Goal: Task Accomplishment & Management: Complete application form

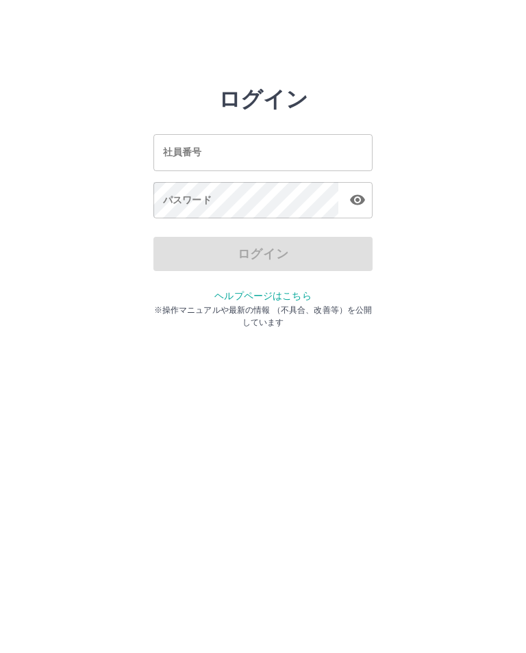
click at [157, 156] on input "社員番号" at bounding box center [262, 152] width 219 height 36
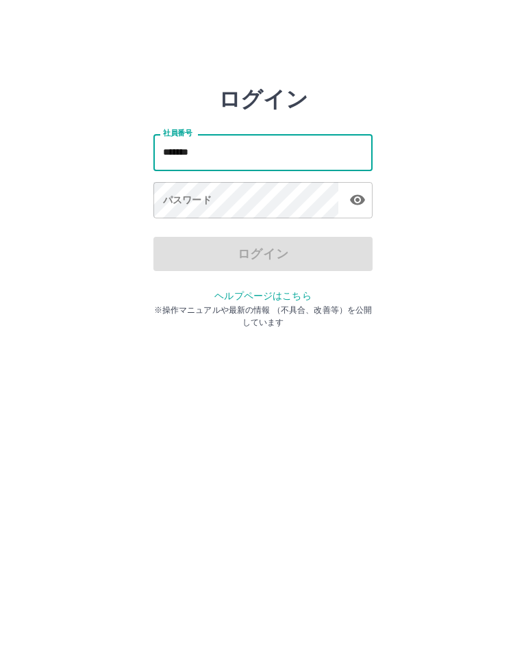
type input "*******"
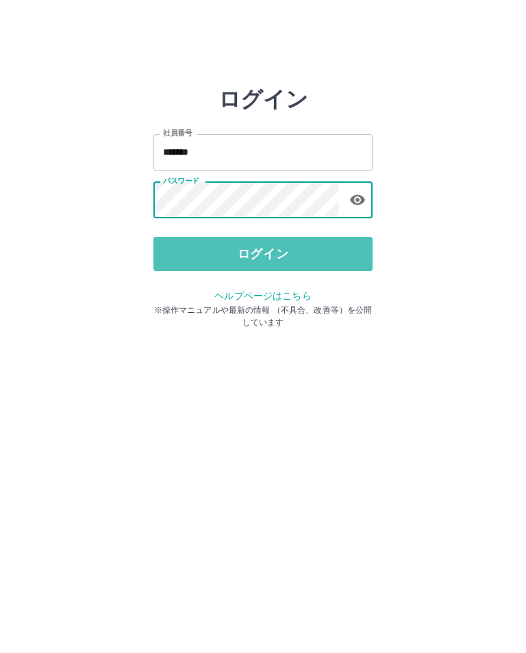
click at [240, 253] on button "ログイン" at bounding box center [262, 254] width 219 height 34
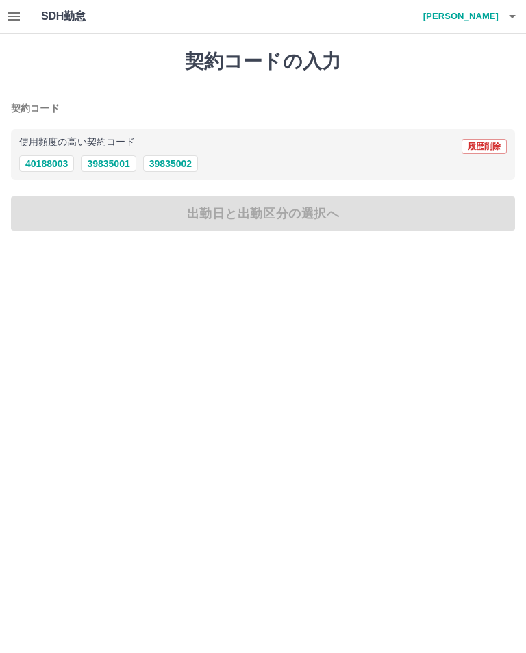
click at [40, 101] on input "契約コード" at bounding box center [253, 109] width 484 height 17
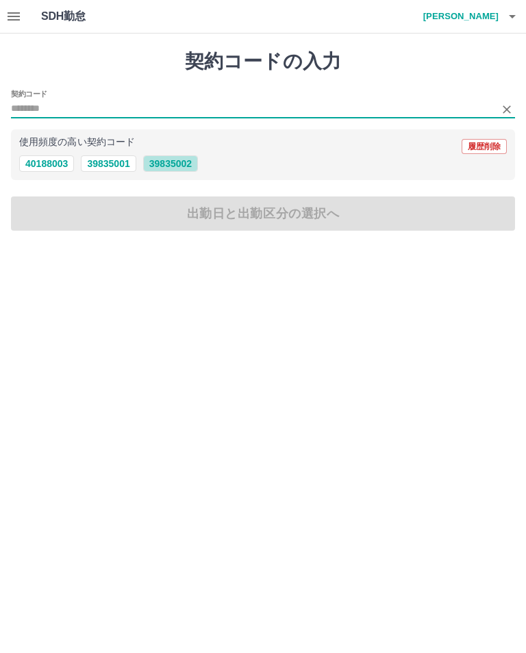
click at [171, 165] on button "39835002" at bounding box center [170, 163] width 55 height 16
type input "********"
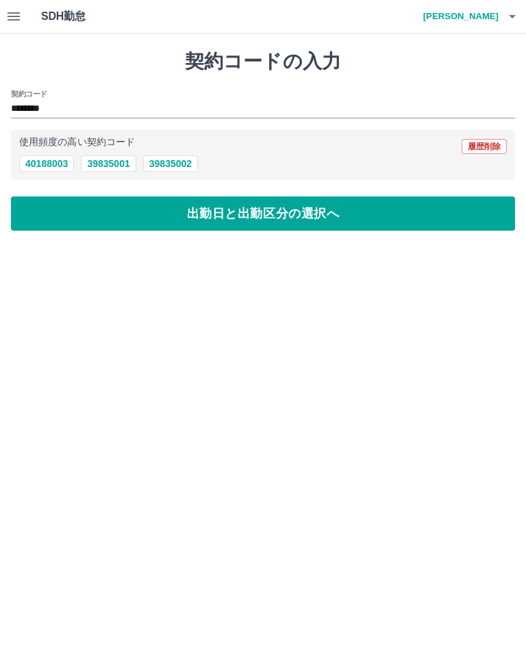
click at [231, 212] on button "出勤日と出勤区分の選択へ" at bounding box center [263, 214] width 504 height 34
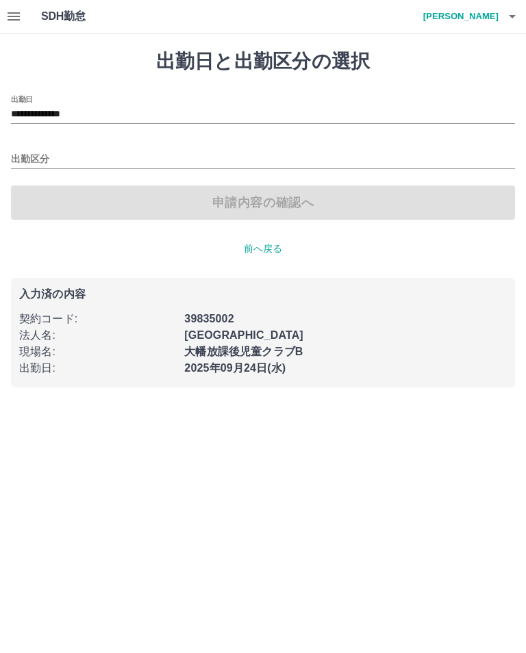
click at [41, 147] on div "出勤区分" at bounding box center [263, 154] width 504 height 29
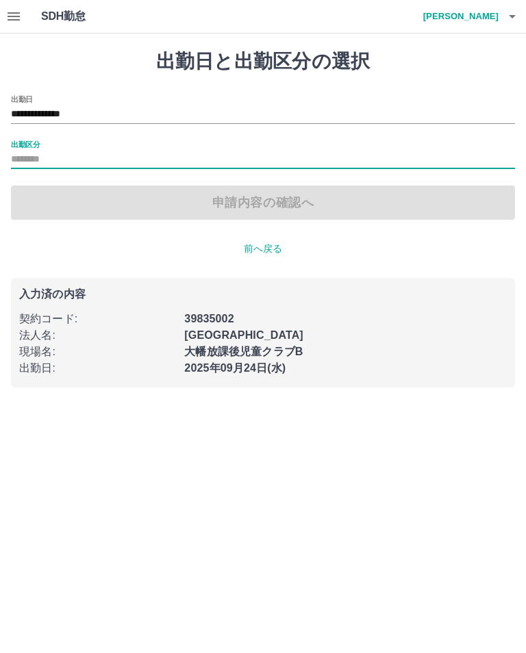
click at [244, 203] on div "申請内容の確認へ" at bounding box center [263, 203] width 504 height 34
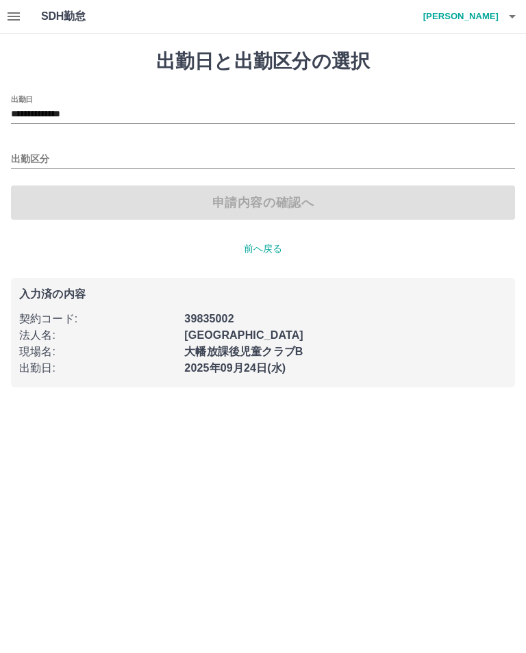
click at [36, 147] on div "出勤区分" at bounding box center [263, 154] width 504 height 29
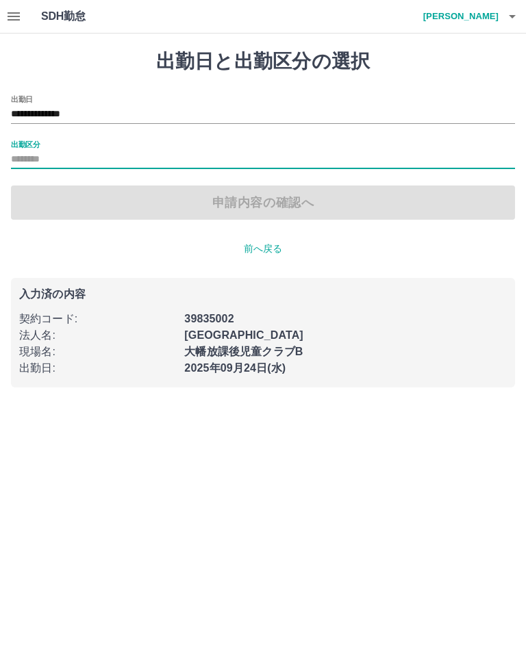
click at [240, 212] on div "申請内容の確認へ" at bounding box center [263, 203] width 504 height 34
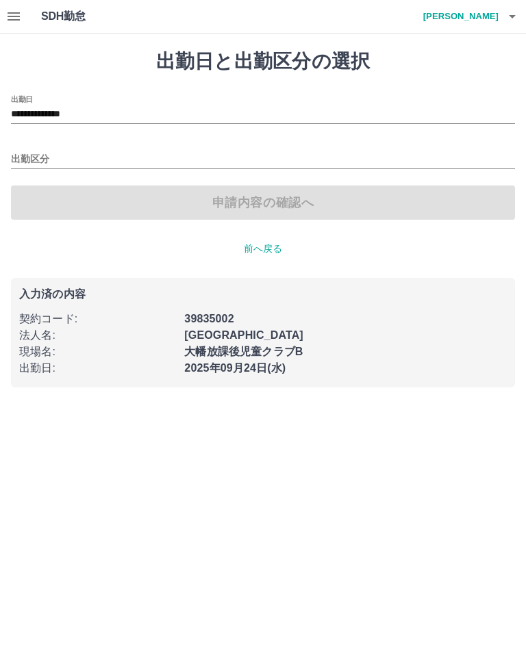
click at [259, 248] on p "前へ戻る" at bounding box center [263, 249] width 504 height 14
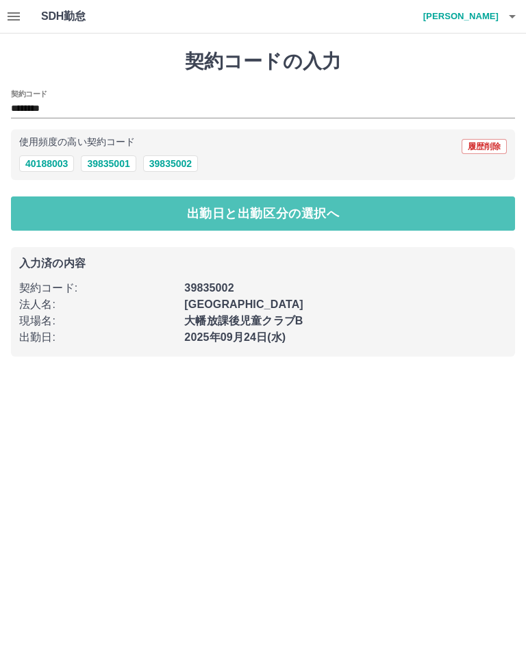
click at [229, 216] on button "出勤日と出勤区分の選択へ" at bounding box center [263, 214] width 504 height 34
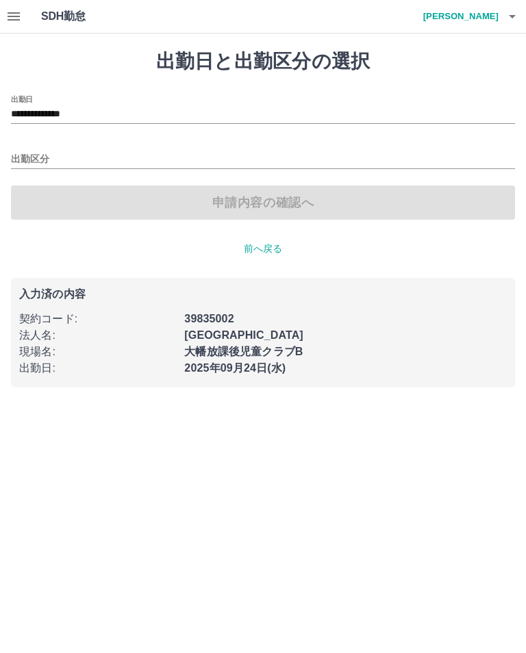
click at [27, 152] on input "出勤区分" at bounding box center [263, 159] width 504 height 17
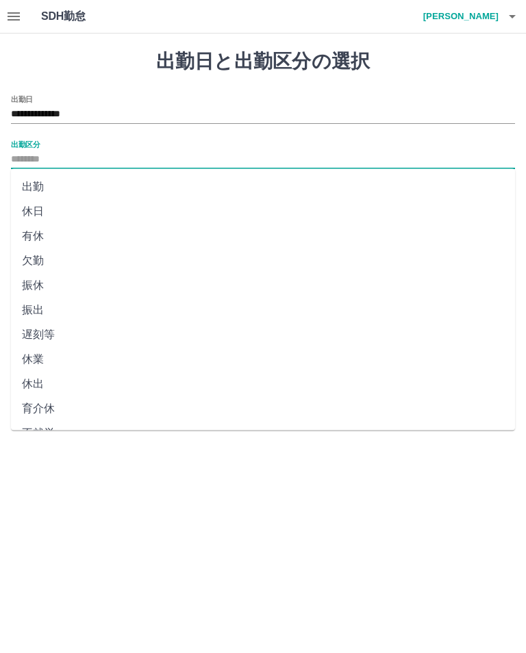
click at [39, 184] on li "出勤" at bounding box center [263, 187] width 504 height 25
type input "**"
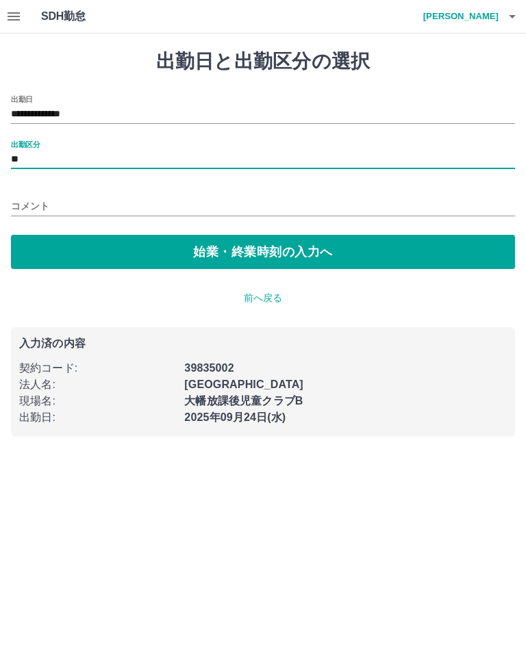
click at [38, 142] on label "出勤区分" at bounding box center [25, 144] width 29 height 10
click at [38, 151] on input "**" at bounding box center [263, 159] width 504 height 17
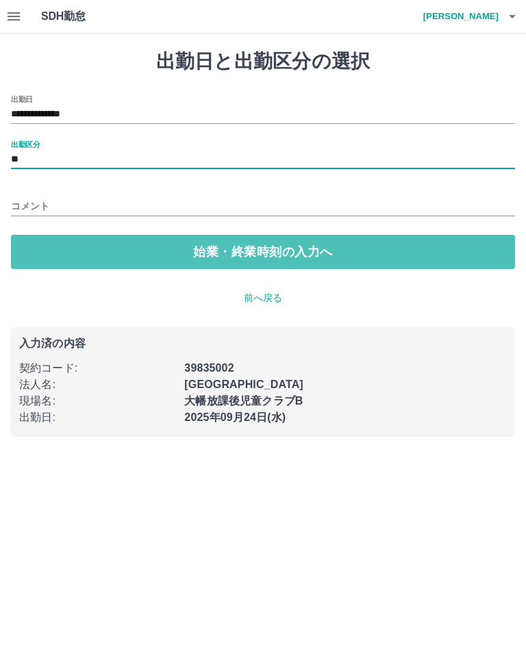
click at [262, 249] on button "始業・終業時刻の入力へ" at bounding box center [263, 252] width 504 height 34
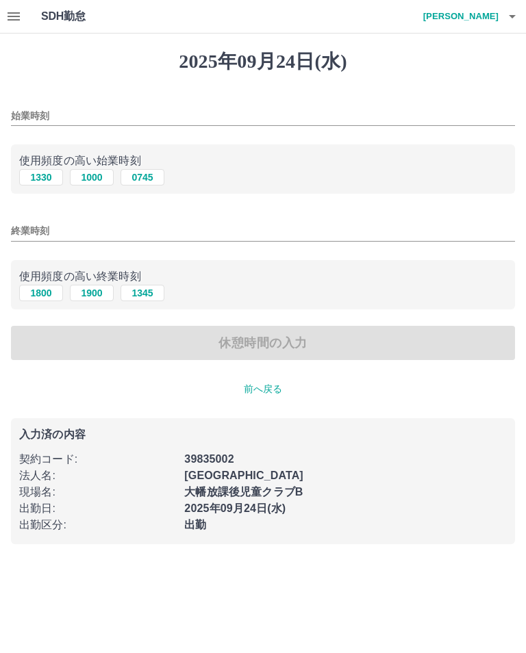
click at [41, 114] on input "始業時刻" at bounding box center [263, 116] width 504 height 20
type input "****"
click at [27, 230] on input "終業時刻" at bounding box center [263, 231] width 504 height 20
click at [45, 294] on button "1800" at bounding box center [41, 293] width 44 height 16
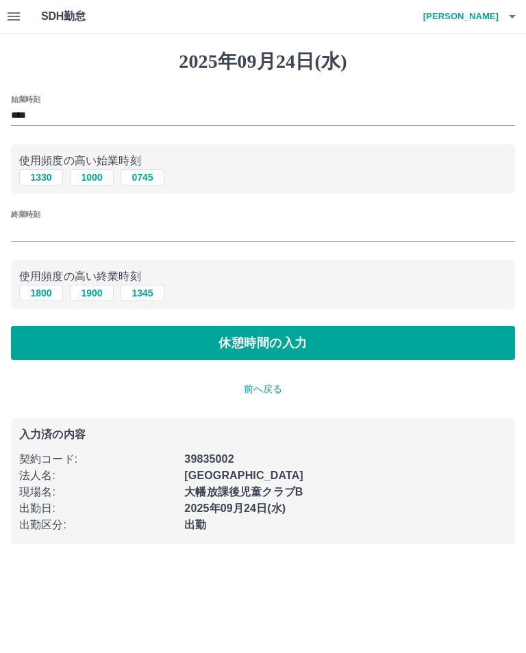
type input "****"
click at [236, 338] on button "休憩時間の入力" at bounding box center [263, 343] width 504 height 34
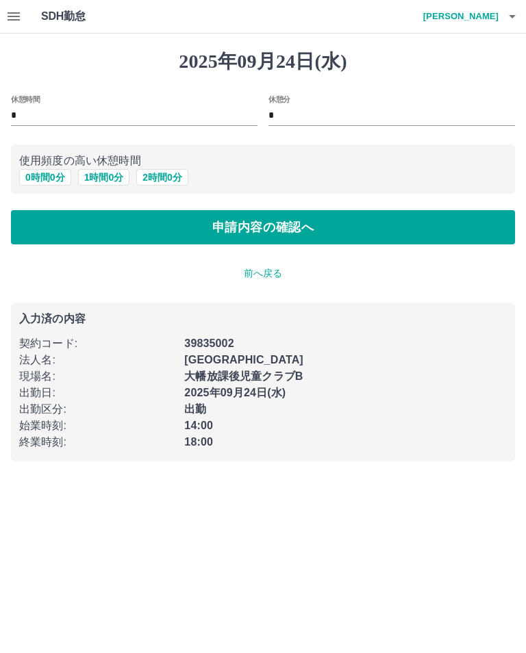
click at [27, 103] on label "休憩時間" at bounding box center [25, 99] width 29 height 10
click at [27, 106] on input "*" at bounding box center [134, 116] width 247 height 20
click at [45, 172] on button "0 時間 0 分" at bounding box center [45, 177] width 52 height 16
click at [242, 226] on button "申請内容の確認へ" at bounding box center [263, 227] width 504 height 34
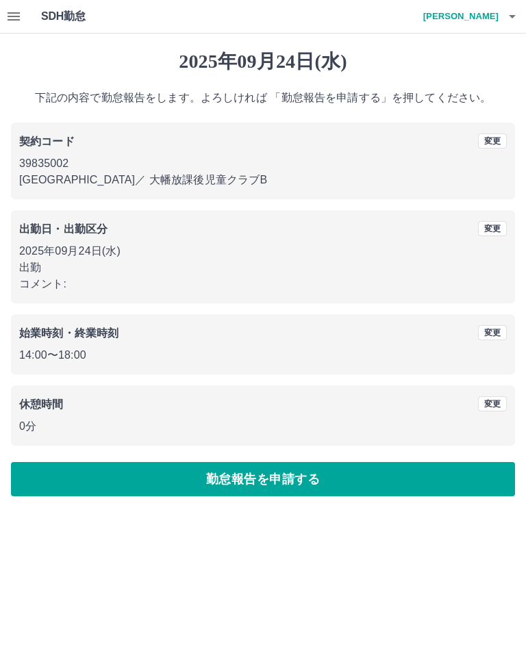
click at [269, 483] on button "勤怠報告を申請する" at bounding box center [263, 479] width 504 height 34
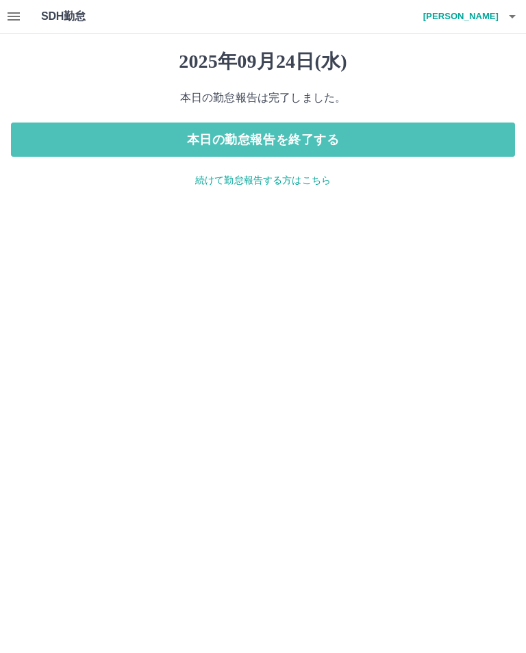
click at [239, 132] on button "本日の勤怠報告を終了する" at bounding box center [263, 140] width 504 height 34
